Goal: Navigation & Orientation: Find specific page/section

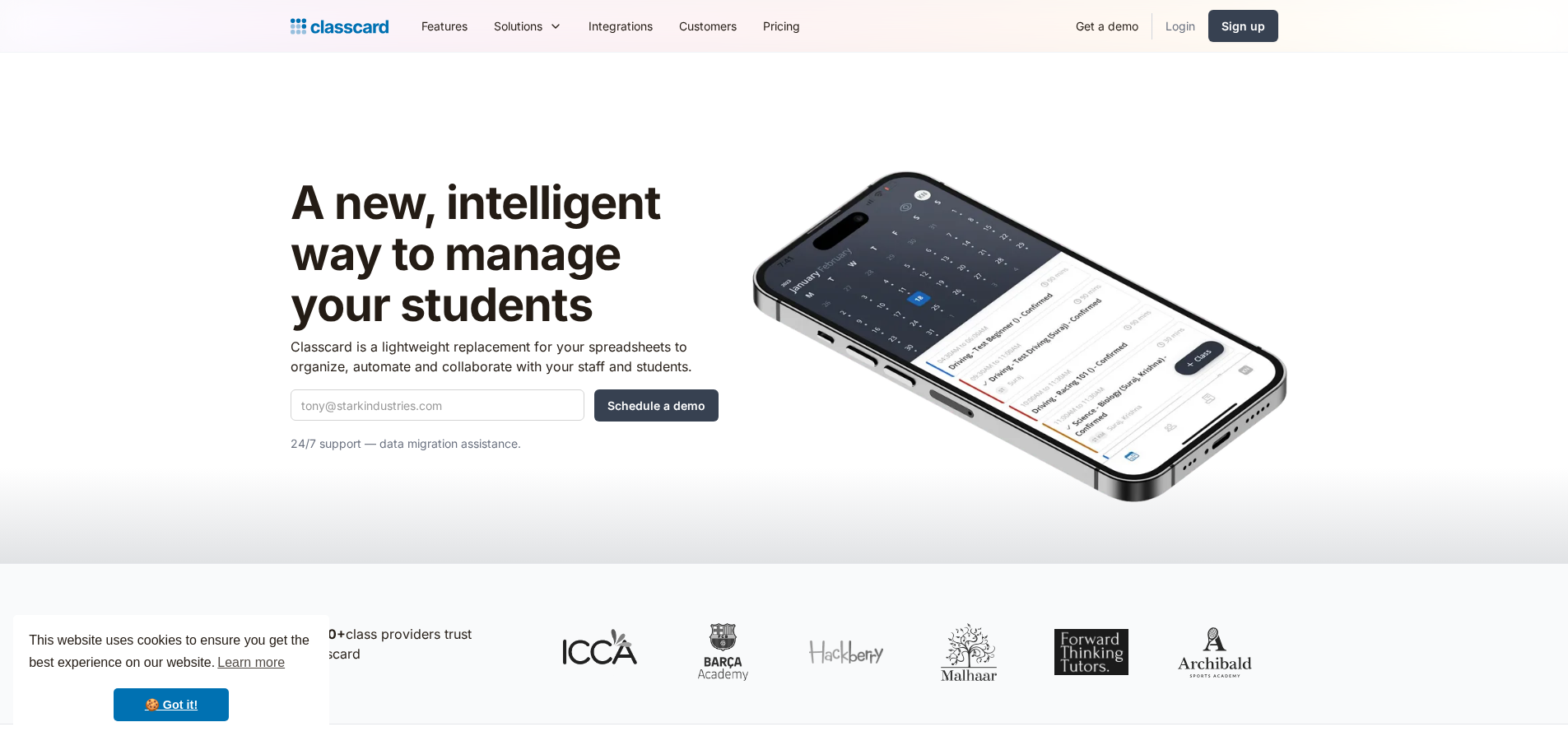
click at [1182, 30] on link "Login" at bounding box center [1181, 25] width 56 height 37
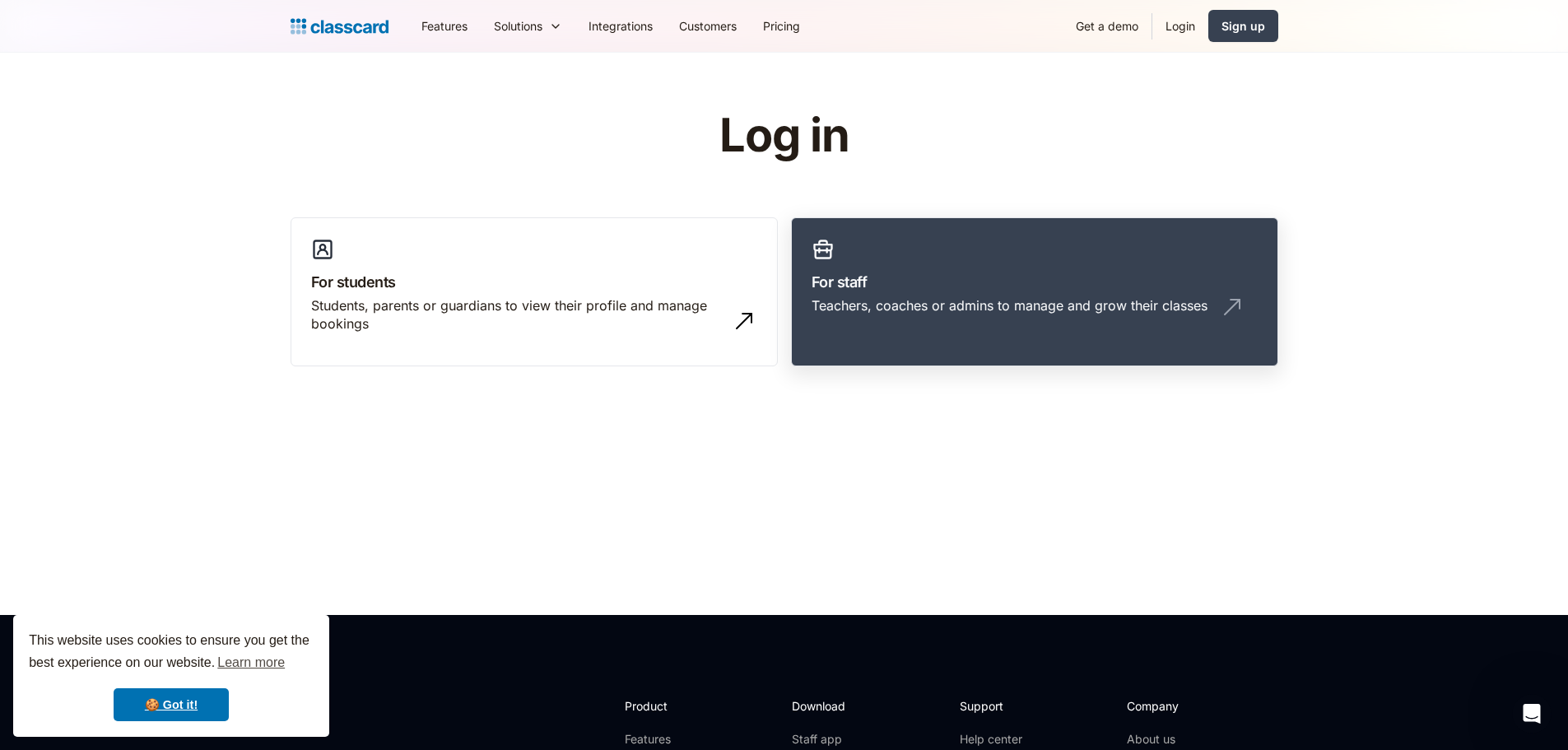
click at [865, 288] on h3 "For staff" at bounding box center [1034, 282] width 446 height 22
